Goal: Transaction & Acquisition: Subscribe to service/newsletter

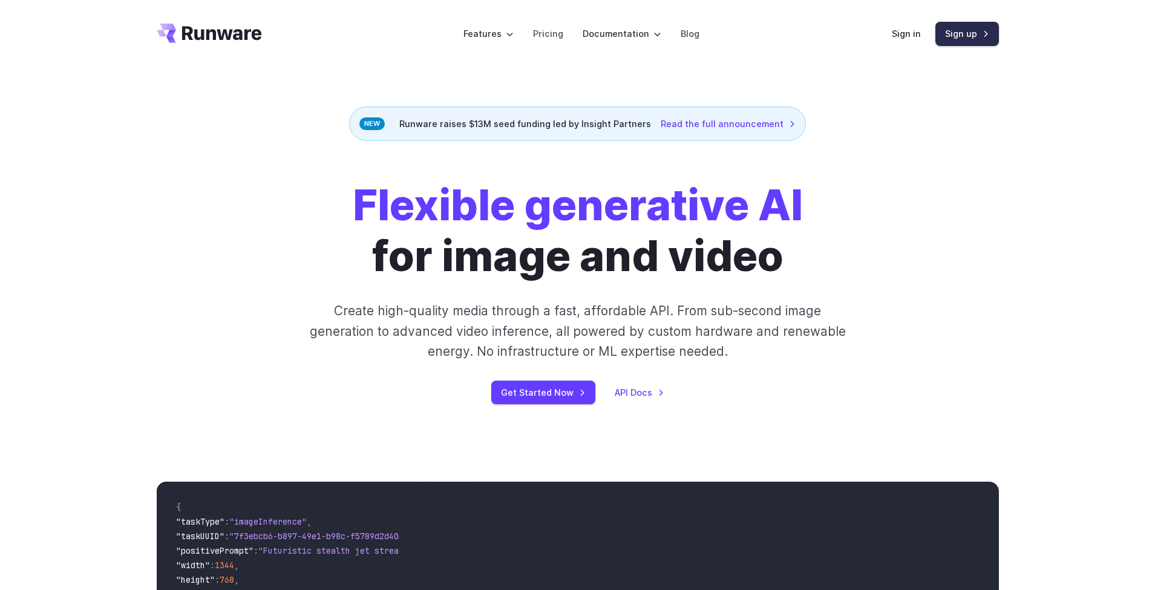
click at [977, 36] on link "Sign up" at bounding box center [968, 34] width 64 height 24
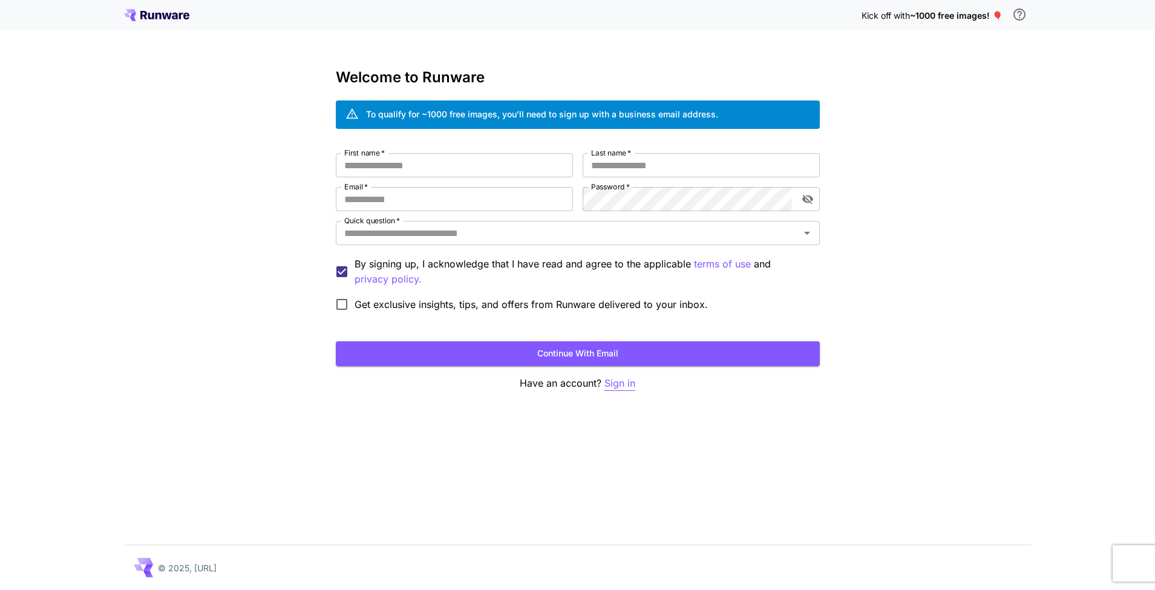
click at [620, 382] on p "Sign in" at bounding box center [620, 383] width 31 height 15
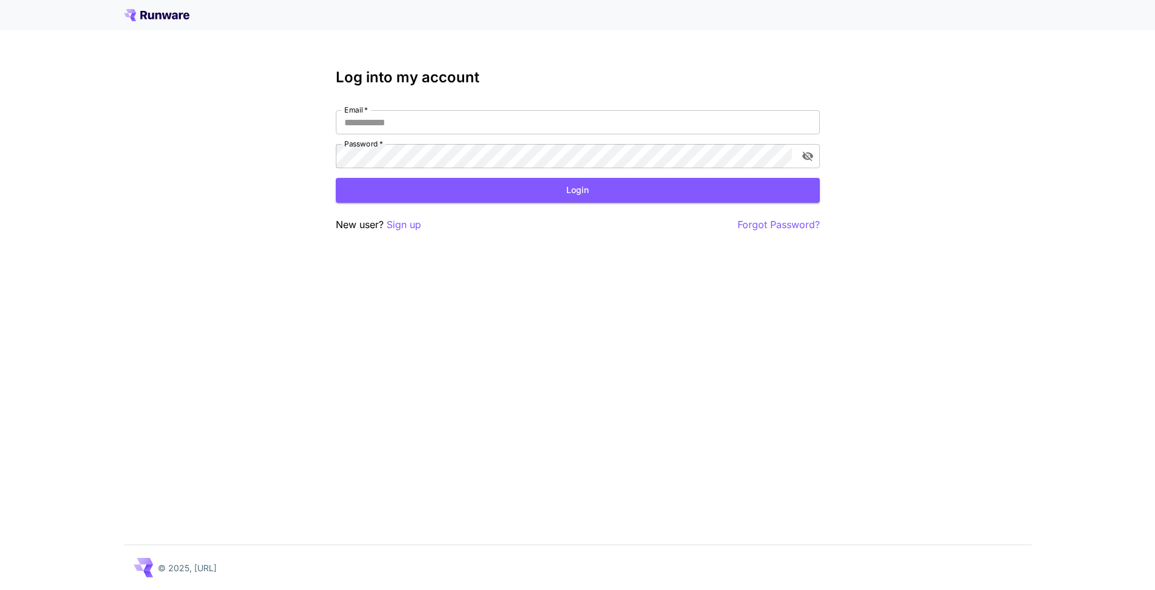
click at [164, 7] on div at bounding box center [577, 15] width 1155 height 30
click at [163, 11] on icon at bounding box center [156, 15] width 65 height 12
